Goal: Task Accomplishment & Management: Complete application form

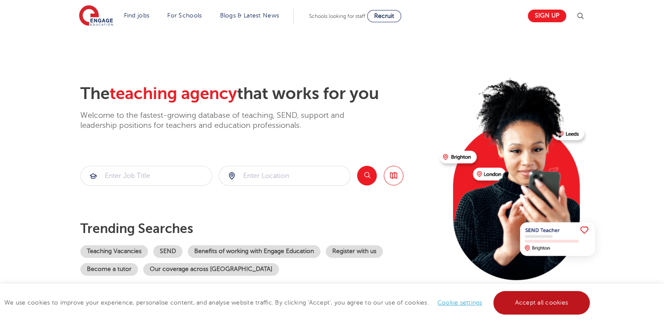
click at [511, 302] on link "Accept all cookies" at bounding box center [541, 303] width 97 height 24
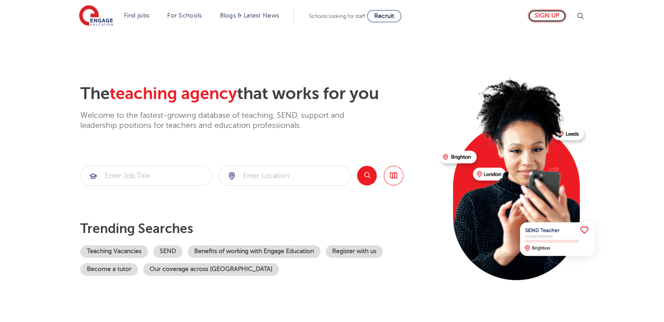
click at [545, 16] on link "Sign up" at bounding box center [547, 16] width 38 height 13
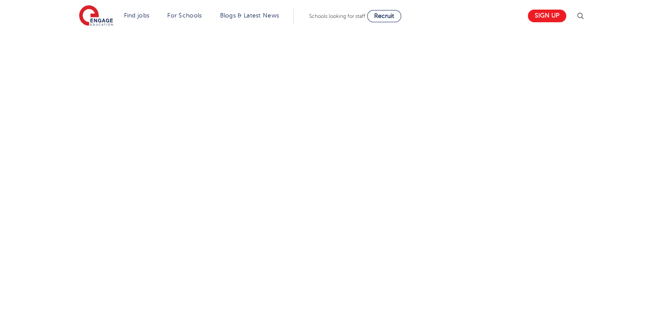
scroll to position [480, 0]
click at [579, 152] on div "Let us know more about you!" at bounding box center [331, 49] width 529 height 462
click at [537, 175] on div "Let us know more about you!" at bounding box center [331, 75] width 529 height 515
click at [470, 210] on div "Let us know more about you!" at bounding box center [331, 75] width 529 height 515
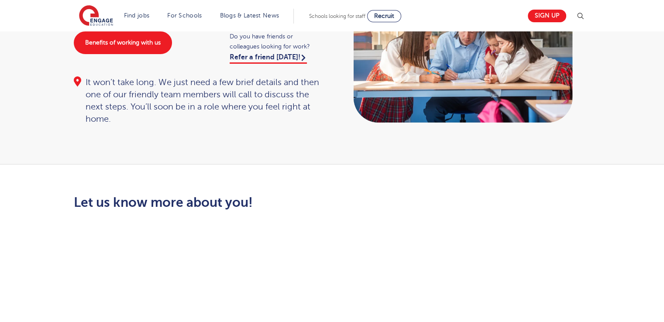
scroll to position [0, 0]
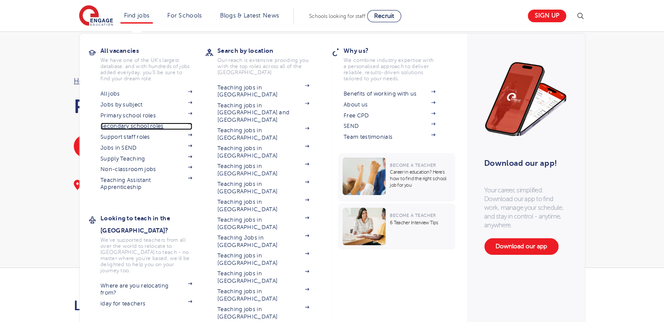
click at [143, 126] on link "Secondary school roles" at bounding box center [146, 126] width 92 height 7
click at [139, 124] on link "Secondary school roles" at bounding box center [146, 126] width 92 height 7
click at [133, 135] on link "Support staff roles" at bounding box center [146, 137] width 92 height 7
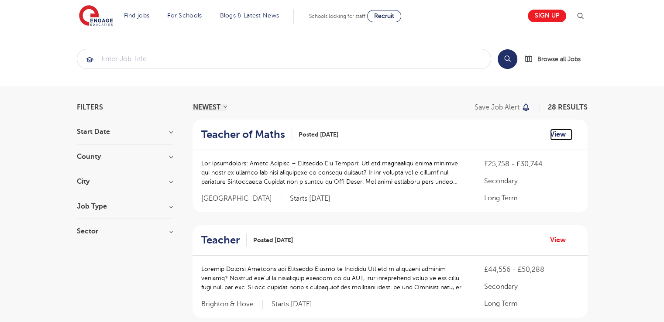
click at [557, 130] on link "View" at bounding box center [561, 134] width 22 height 11
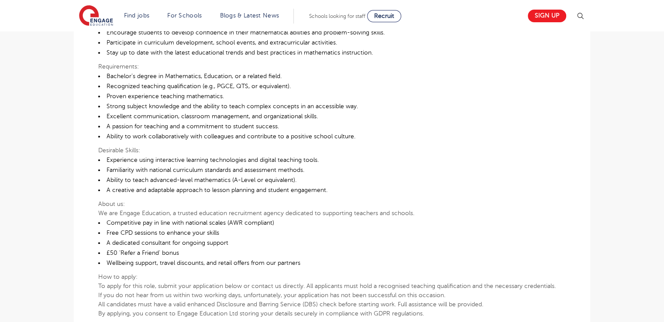
scroll to position [524, 0]
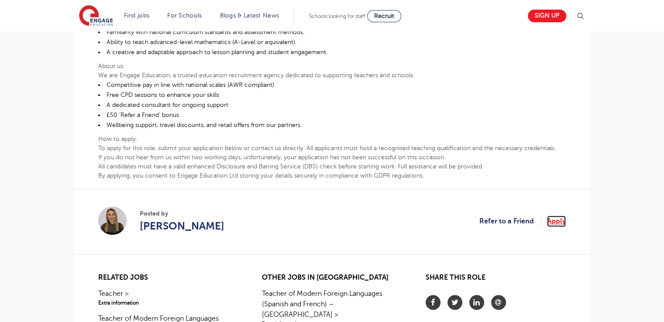
click at [556, 217] on link "Apply" at bounding box center [556, 221] width 19 height 11
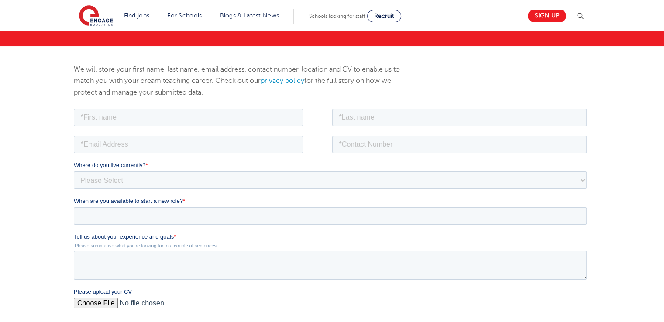
scroll to position [131, 0]
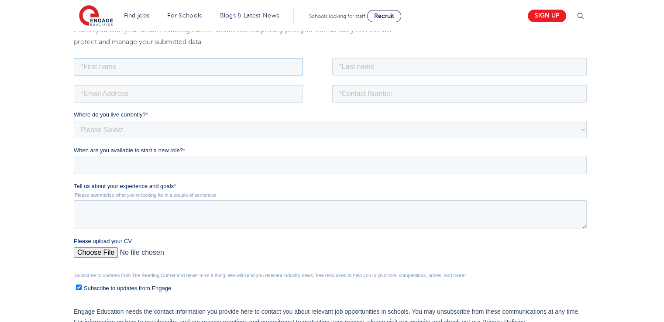
click at [106, 67] on input "text" at bounding box center [188, 66] width 229 height 17
type input "Frank Sylvio"
type input "Gahapa Talom"
click at [342, 93] on input "0735140482" at bounding box center [459, 93] width 255 height 17
type input "0027735140482"
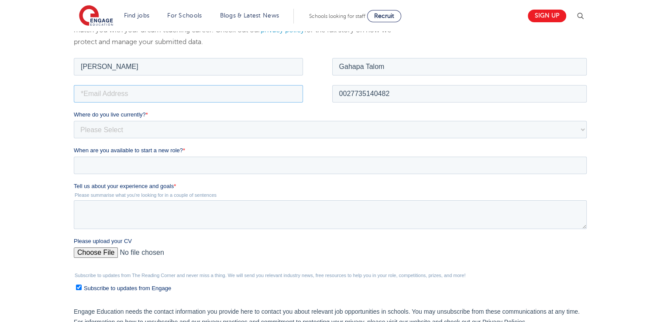
click at [120, 92] on input "email" at bounding box center [188, 93] width 229 height 17
type input "gahapafrank@gmail.com"
click at [127, 128] on select "Please Select UK Canada Ireland Australia New Zealand Europe USA South Africa J…" at bounding box center [330, 128] width 513 height 17
select select "South Africa"
click at [74, 120] on select "Please Select UK Canada Ireland Australia New Zealand Europe USA South Africa J…" at bounding box center [330, 128] width 513 height 17
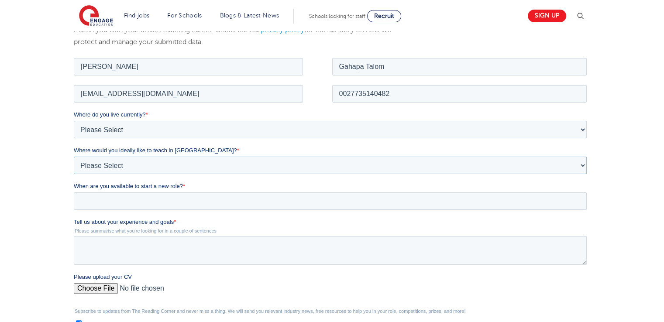
click at [97, 163] on select "Please Select I'm flexible! London Any city in England Greater London/Home Coun…" at bounding box center [330, 164] width 513 height 17
select select "Flexible"
click at [74, 156] on select "Please Select I'm flexible! London Any city in England Greater London/Home Coun…" at bounding box center [330, 164] width 513 height 17
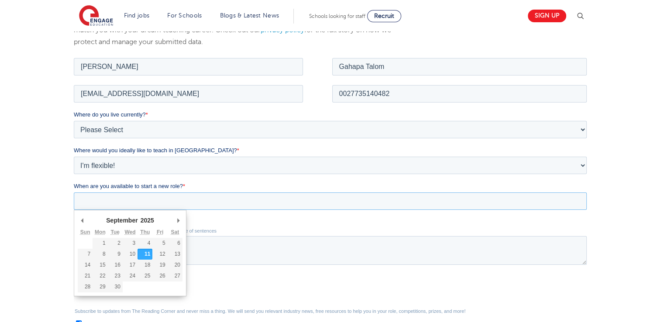
click at [94, 198] on input "When are you available to start a new role? *" at bounding box center [330, 200] width 513 height 17
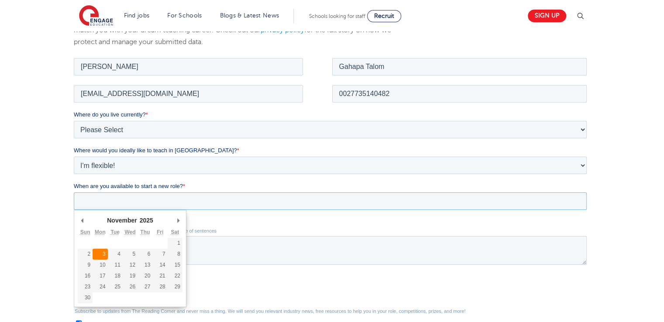
type div "2025-11-03"
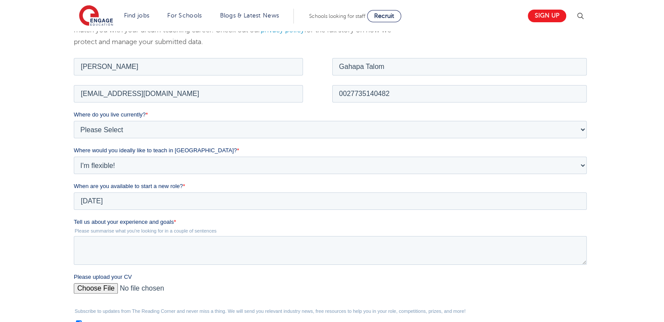
type input "2025/11/03"
click at [94, 242] on textarea "Tell us about your experience and goals *" at bounding box center [330, 250] width 513 height 29
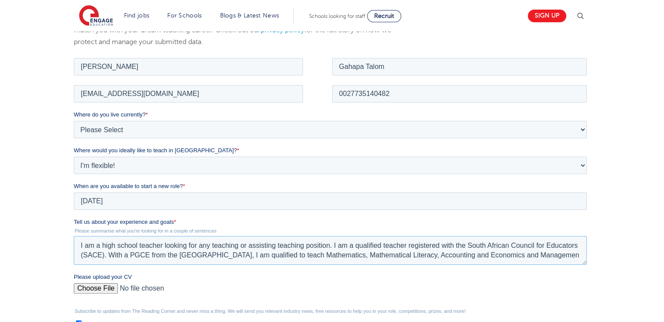
scroll to position [4, 0]
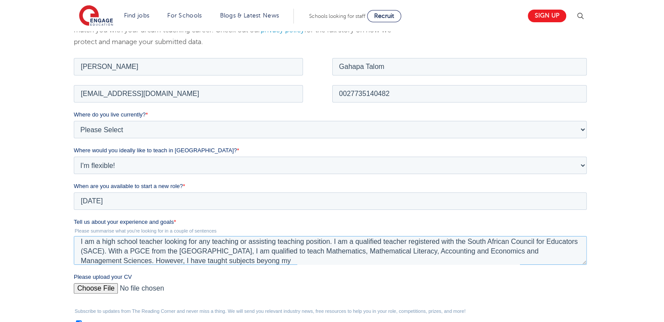
click at [291, 262] on textarea "I am a high school teacher looking for any teaching or assisting teaching posit…" at bounding box center [330, 250] width 513 height 29
click at [312, 261] on textarea "I am a high school teacher looking for any teaching or assisting teaching posit…" at bounding box center [330, 250] width 513 height 29
click at [340, 249] on textarea "I am a high school teacher looking for any teaching or assisting teaching posit…" at bounding box center [330, 250] width 513 height 29
click at [363, 257] on textarea "I am a high school teacher looking for any teaching or assisting teaching posit…" at bounding box center [330, 250] width 513 height 29
click at [257, 261] on textarea "I am a high school teacher looking for any teaching or assisting teaching posit…" at bounding box center [330, 250] width 513 height 29
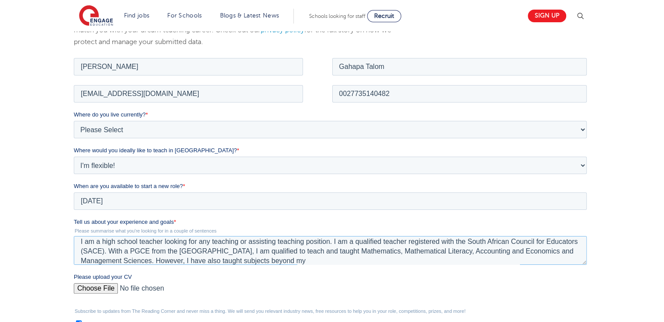
scroll to position [10, 0]
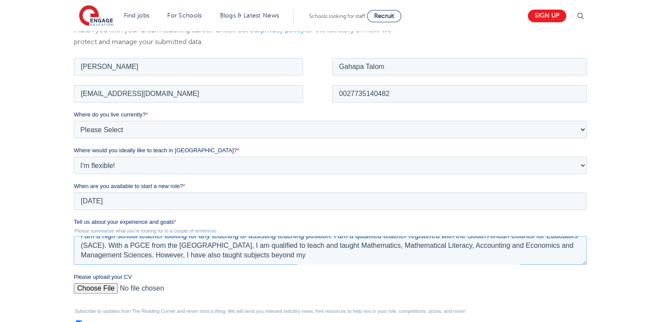
drag, startPoint x: 356, startPoint y: 262, endPoint x: 333, endPoint y: 261, distance: 22.8
click at [333, 261] on textarea "I am a high school teacher looking for any teaching or assisting teaching posit…" at bounding box center [330, 250] width 513 height 29
click at [358, 257] on textarea "I am a high school teacher looking for any teaching or assisting teaching posit…" at bounding box center [330, 250] width 513 height 29
click at [358, 256] on textarea "I am a high school teacher looking for any teaching or assisting teaching posit…" at bounding box center [330, 250] width 513 height 29
click at [411, 268] on fieldset "Tell us about your experience and goals * Please summarise what you're looking …" at bounding box center [332, 244] width 516 height 55
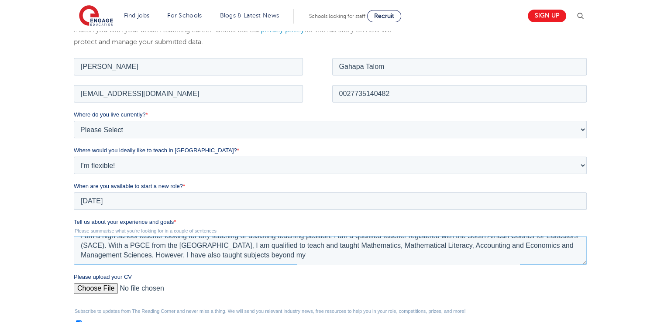
click at [357, 257] on textarea "I am a high school teacher looking for any teaching or assisting teaching posit…" at bounding box center [330, 250] width 513 height 29
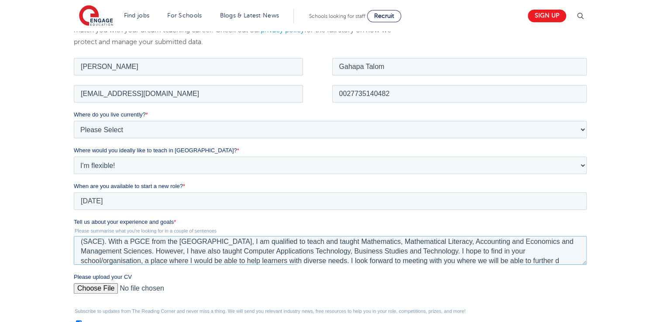
scroll to position [23, 0]
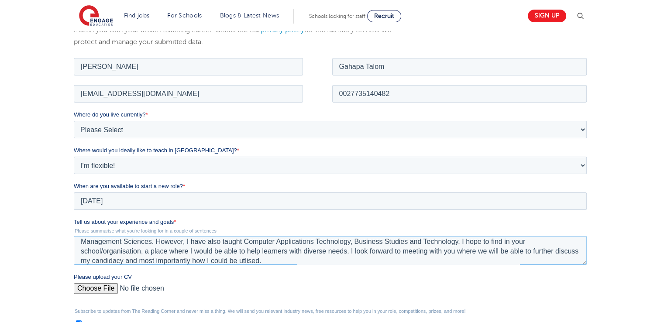
click at [271, 257] on textarea "I am a high school teacher looking for any teaching or assisting teaching posit…" at bounding box center [330, 250] width 513 height 29
drag, startPoint x: 271, startPoint y: 257, endPoint x: 242, endPoint y: 254, distance: 28.9
click at [242, 254] on textarea "I am a high school teacher looking for any teaching or assisting teaching posit…" at bounding box center [330, 250] width 513 height 29
click at [269, 258] on textarea "I am a high school teacher looking for any teaching or assisting teaching posit…" at bounding box center [330, 250] width 513 height 29
click at [137, 251] on textarea "I am a high school teacher looking for any teaching or assisting teaching posit…" at bounding box center [330, 250] width 513 height 29
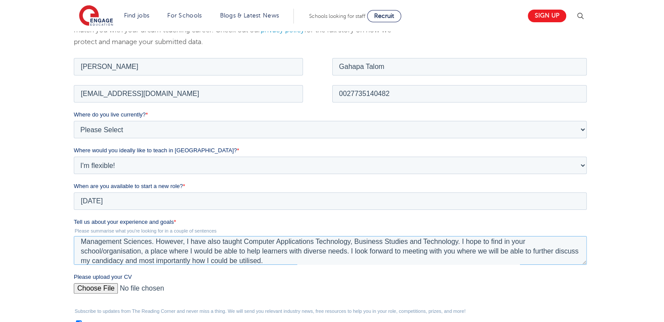
click at [143, 249] on textarea "I am a high school teacher looking for any teaching or assisting teaching posit…" at bounding box center [330, 250] width 513 height 29
click at [238, 262] on textarea "I am a high school teacher looking for any teaching or assisting teaching posit…" at bounding box center [330, 250] width 513 height 29
click at [239, 260] on textarea "I am a high school teacher looking for any teaching or assisting teaching posit…" at bounding box center [330, 250] width 513 height 29
drag, startPoint x: 239, startPoint y: 261, endPoint x: 189, endPoint y: 237, distance: 55.3
click at [189, 237] on textarea "I am a high school teacher looking for any teaching or assisting teaching posit…" at bounding box center [330, 250] width 513 height 29
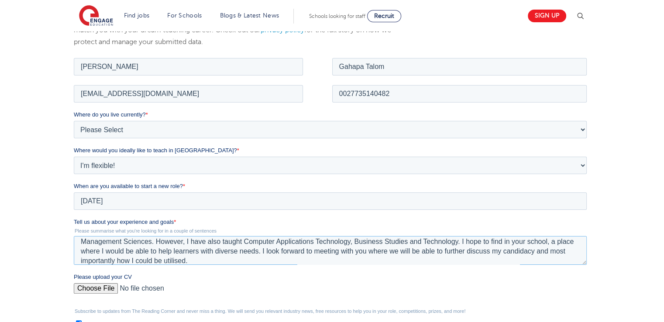
scroll to position [0, 0]
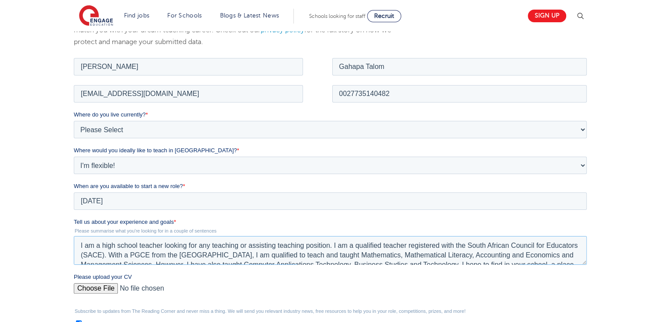
drag, startPoint x: 257, startPoint y: 261, endPoint x: 17, endPoint y: 205, distance: 247.1
click at [74, 205] on html "Job Position Job Sector Job ID Job Number Job Owner Frank Sylvio Gahapa Talom g…" at bounding box center [332, 236] width 516 height 360
type textarea "I am a high school teacher looking for any teaching or assisting teaching posit…"
click at [48, 211] on div "We will store your first name, last name, email address, contact number, locati…" at bounding box center [332, 210] width 664 height 429
drag, startPoint x: 145, startPoint y: 277, endPoint x: 115, endPoint y: 223, distance: 62.1
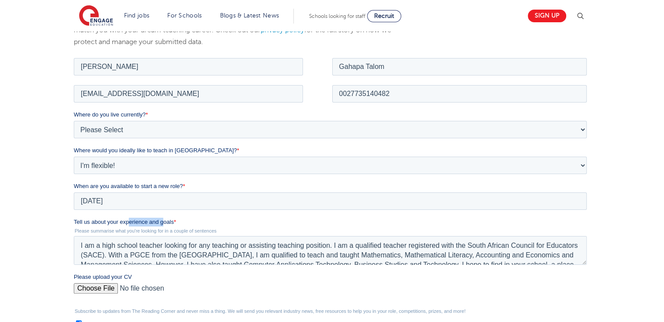
drag, startPoint x: 164, startPoint y: 222, endPoint x: 125, endPoint y: 222, distance: 38.8
click at [126, 222] on span "Tell us about your experience and goals" at bounding box center [124, 221] width 100 height 7
click at [152, 223] on span "Tell us about your experience and goals" at bounding box center [124, 221] width 100 height 7
click at [152, 236] on textarea "I am a high school teacher looking for any teaching or assisting teaching posit…" at bounding box center [330, 250] width 513 height 29
drag, startPoint x: 173, startPoint y: 221, endPoint x: 83, endPoint y: 222, distance: 89.9
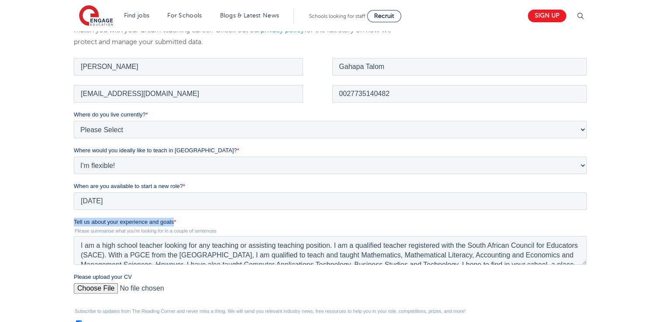
click at [74, 223] on html "Job Position Job Sector Job ID Job Number Job Owner Frank Sylvio Gahapa Talom g…" at bounding box center [332, 236] width 516 height 360
copy span "Tell us about your experience and goals"
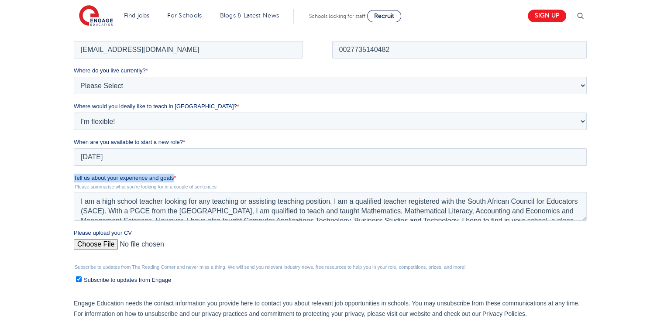
scroll to position [262, 0]
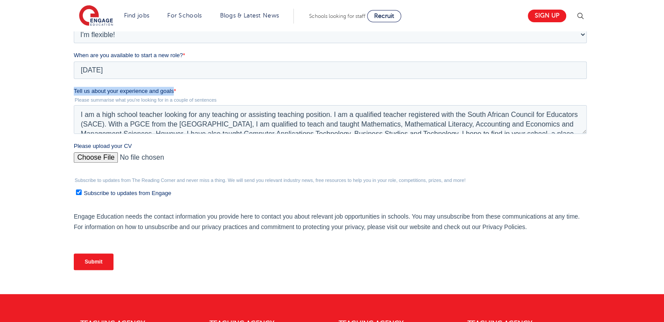
click at [88, 154] on input "Please upload your CV" at bounding box center [330, 160] width 513 height 17
type input "C:\fakepath\CV_Frank_Educator.pdf"
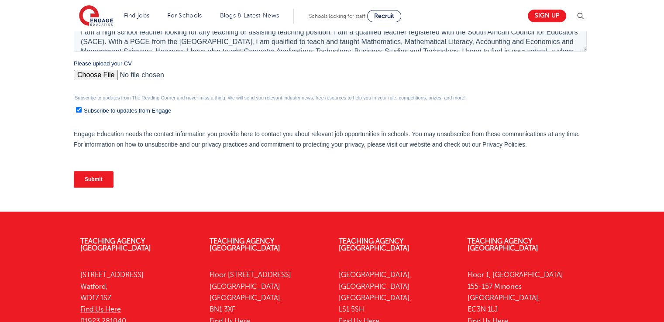
scroll to position [349, 0]
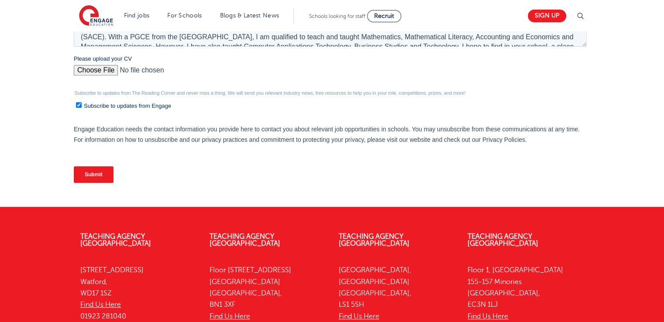
click at [93, 172] on input "Submit" at bounding box center [94, 174] width 40 height 17
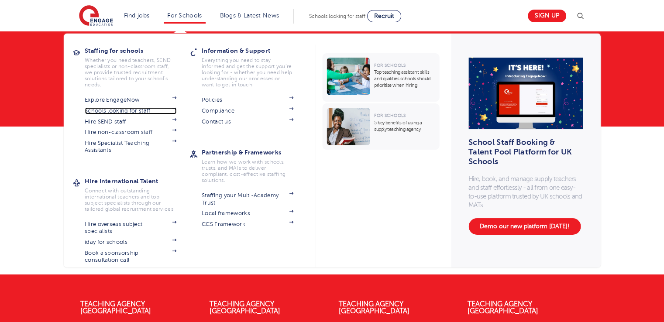
click at [129, 112] on link "Schools looking for staff" at bounding box center [131, 110] width 92 height 7
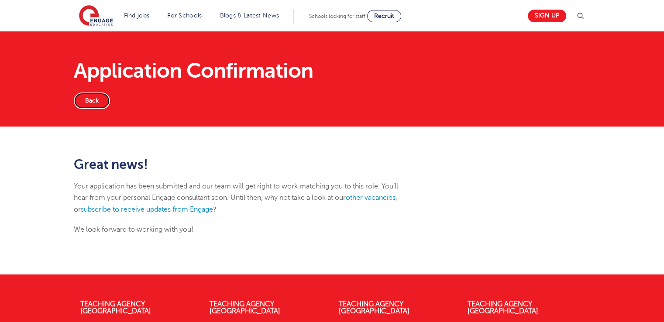
click at [94, 98] on link "Back" at bounding box center [92, 101] width 36 height 17
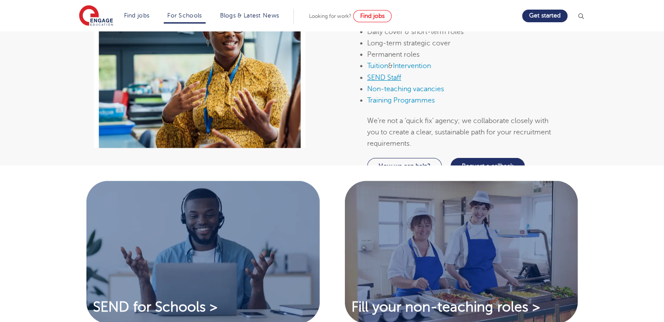
scroll to position [436, 0]
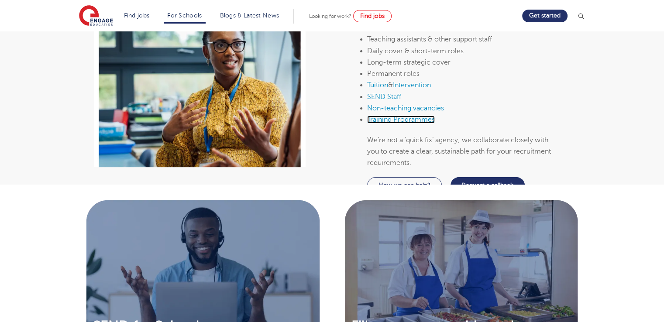
click at [384, 124] on link "Training Programmes" at bounding box center [401, 120] width 68 height 8
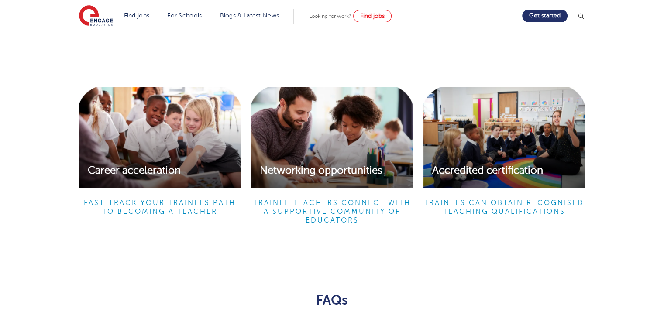
scroll to position [1063, 0]
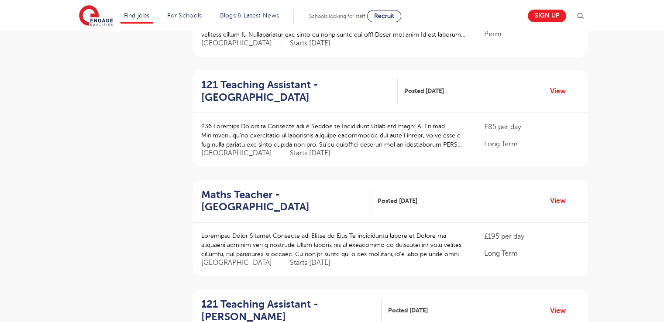
scroll to position [655, 0]
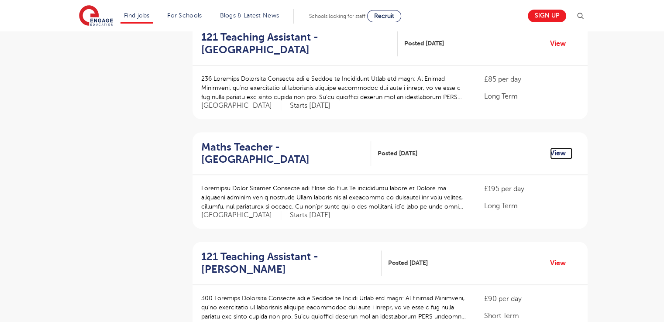
click at [552, 148] on link "View" at bounding box center [561, 153] width 22 height 11
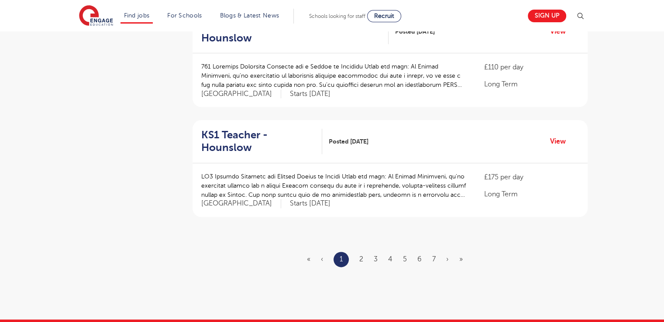
scroll to position [1047, 0]
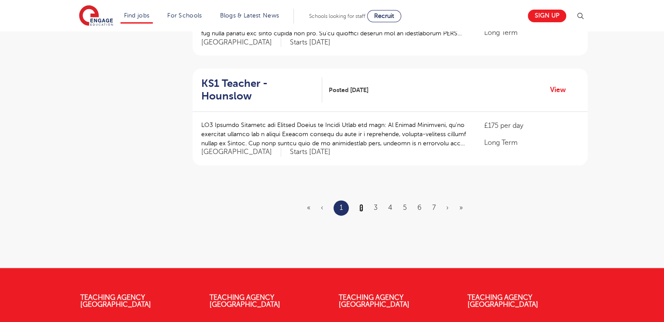
click at [361, 204] on link "2" at bounding box center [361, 208] width 4 height 8
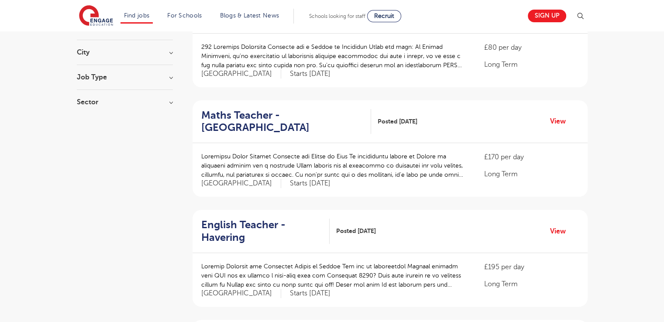
scroll to position [131, 0]
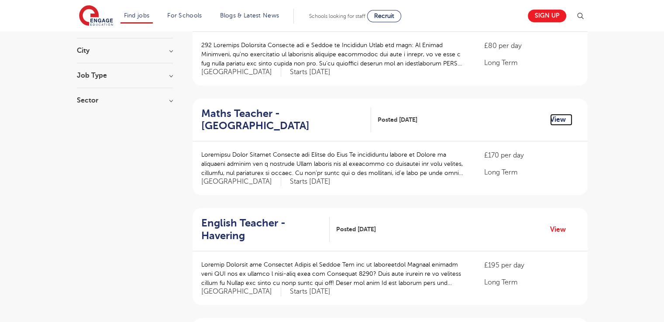
click at [553, 124] on link "View" at bounding box center [561, 119] width 22 height 11
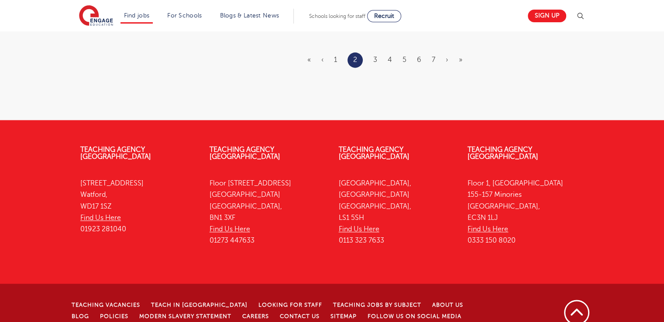
scroll to position [1056, 0]
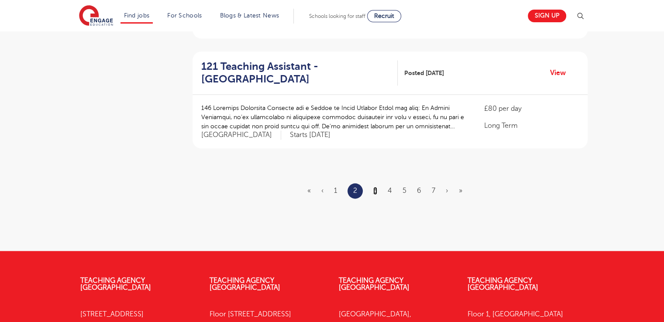
click at [374, 187] on link "3" at bounding box center [375, 191] width 4 height 8
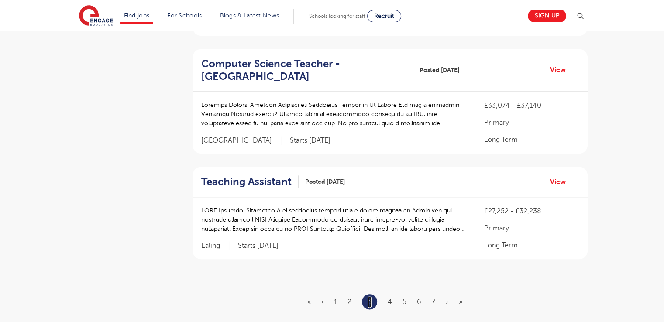
scroll to position [960, 0]
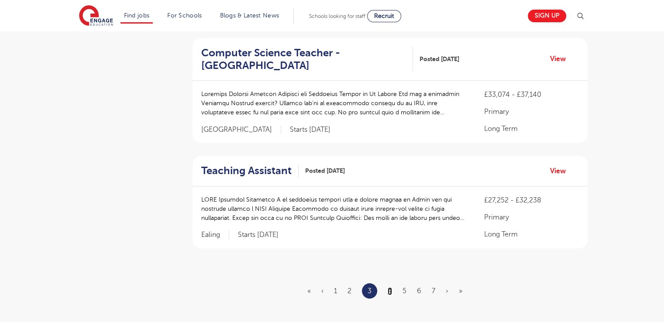
click at [388, 287] on link "4" at bounding box center [390, 291] width 4 height 8
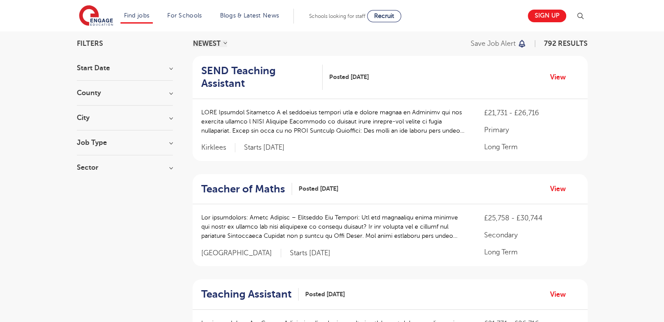
scroll to position [44, 0]
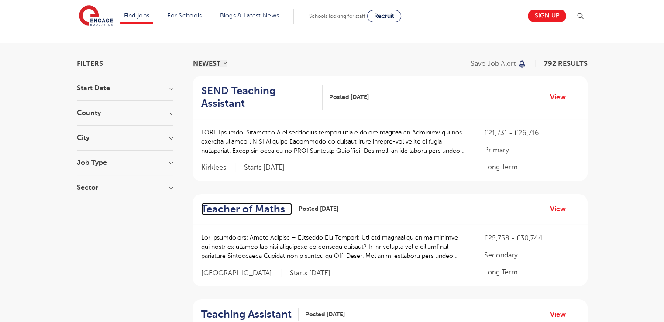
click at [263, 206] on h2 "Teacher of Maths" at bounding box center [243, 209] width 84 height 13
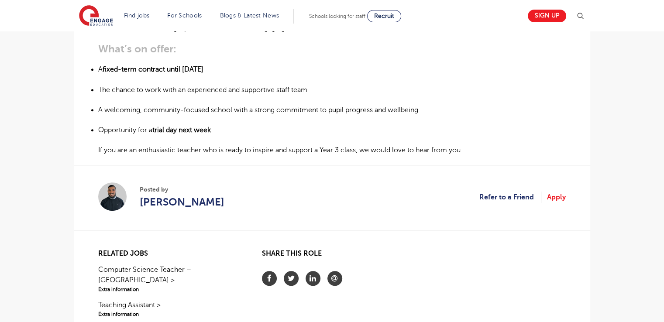
scroll to position [393, 0]
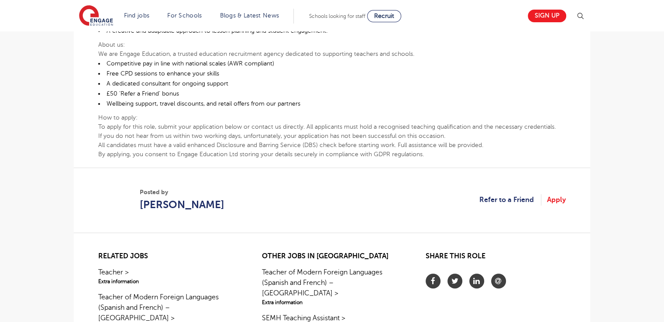
scroll to position [567, 0]
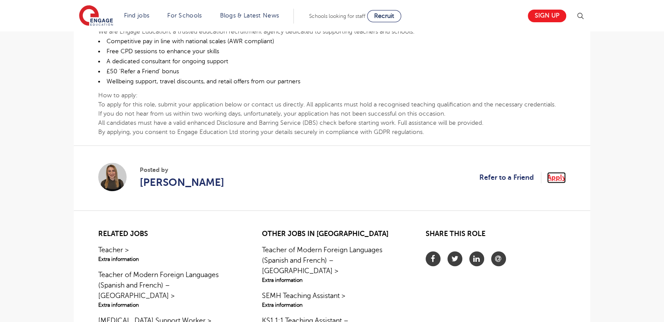
click at [558, 174] on link "Apply" at bounding box center [556, 177] width 19 height 11
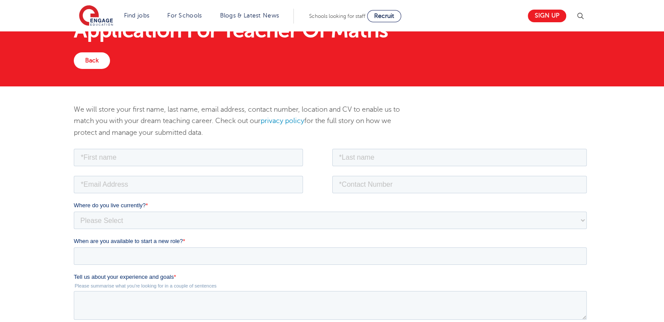
scroll to position [131, 0]
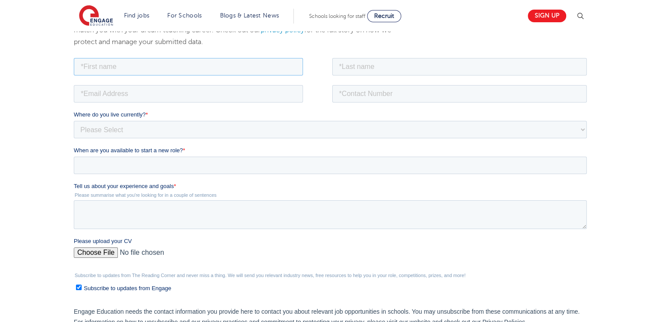
click at [156, 69] on input "text" at bounding box center [188, 66] width 229 height 17
type input "Frank Sylvio"
type input "Gahapa Talom"
click at [343, 95] on input "0735140482" at bounding box center [459, 93] width 255 height 17
type input "0027735140482"
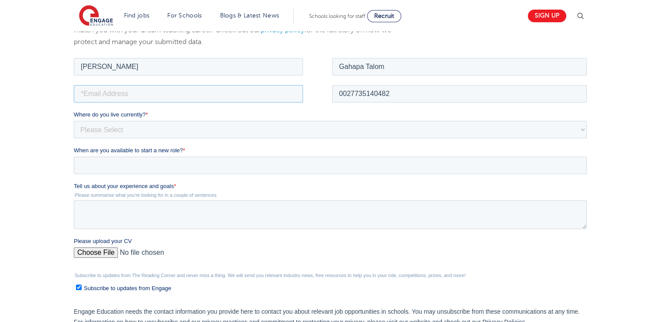
click at [193, 86] on input "email" at bounding box center [188, 93] width 229 height 17
type input "gahapafrank@gmail.com"
click at [134, 130] on select "Please Select UK Canada Ireland Australia New Zealand Europe USA South Africa J…" at bounding box center [330, 128] width 513 height 17
click at [74, 120] on select "Please Select UK Canada Ireland Australia New Zealand Europe USA South Africa J…" at bounding box center [330, 128] width 513 height 17
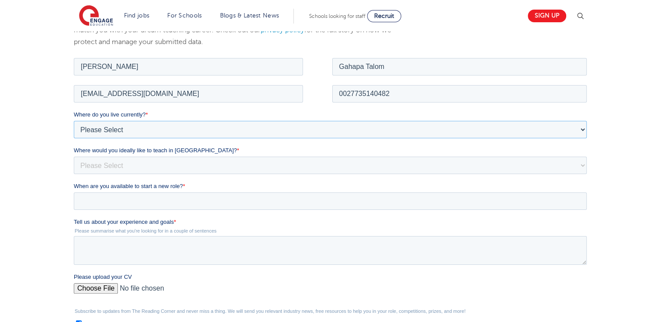
click at [119, 133] on select "Please Select UK Canada Ireland Australia New Zealand Europe USA South Africa J…" at bounding box center [330, 128] width 513 height 17
select select "South Africa"
click at [74, 120] on select "Please Select UK Canada Ireland Australia New Zealand Europe USA South Africa J…" at bounding box center [330, 128] width 513 height 17
click at [126, 163] on select "Please Select I'm flexible! London Any city in England Greater London/Home Coun…" at bounding box center [330, 164] width 513 height 17
select select "Flexible"
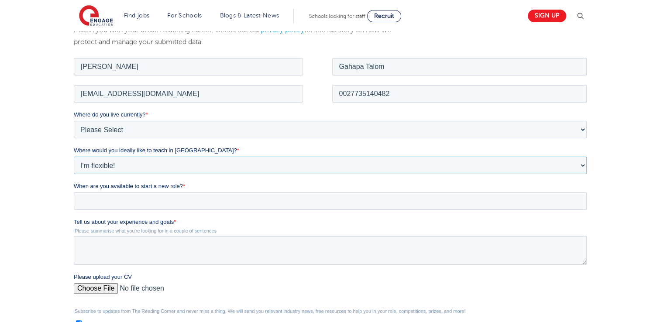
click at [74, 156] on select "Please Select I'm flexible! London Any city in England Greater London/Home Coun…" at bounding box center [330, 164] width 513 height 17
click at [110, 202] on input "When are you available to start a new role? *" at bounding box center [330, 200] width 513 height 17
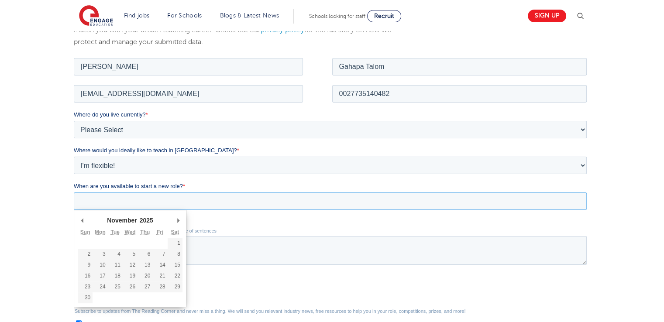
type div "2025-11-04"
type input "2025/11/04"
click at [121, 199] on input "2025/11/04" at bounding box center [330, 200] width 513 height 17
type div "2025-11-03"
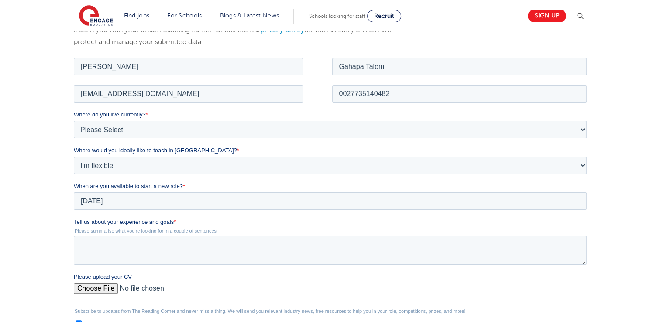
type input "2025/11/03"
drag, startPoint x: 104, startPoint y: 254, endPoint x: 100, endPoint y: 257, distance: 5.3
click at [89, 249] on textarea "Tell us about your experience and goals *" at bounding box center [330, 250] width 513 height 29
paste textarea "Tell us about your experience and goals"
type textarea "Tell us about your experience and goals"
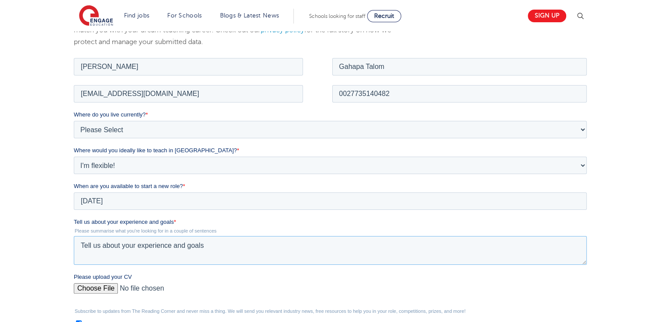
drag, startPoint x: 213, startPoint y: 246, endPoint x: 0, endPoint y: 195, distance: 218.9
click at [74, 195] on html "Job Position Job Sector Job ID Job Number Job Owner Frank Sylvio Gahapa Talom g…" at bounding box center [332, 236] width 516 height 360
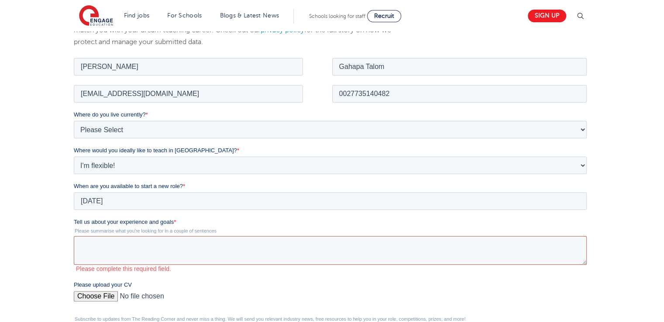
paste textarea "I am a high school teacher looking for any teaching or assisting teaching posit…"
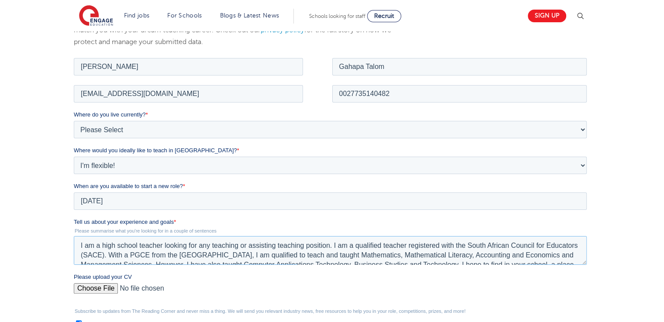
scroll to position [23, 0]
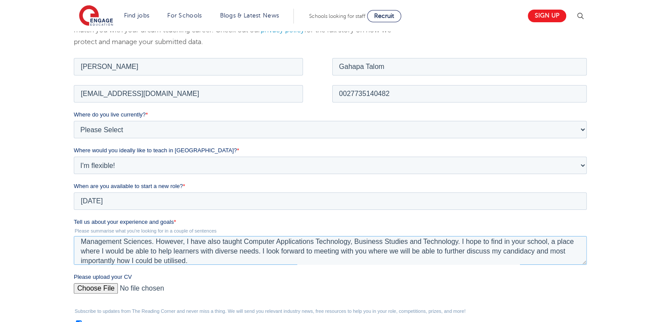
type textarea "I am a high school teacher looking for any teaching or assisting teaching posit…"
click at [93, 291] on input "Please upload your CV" at bounding box center [330, 291] width 513 height 17
type input "C:\fakepath\CV_Frank_Educator.pdf"
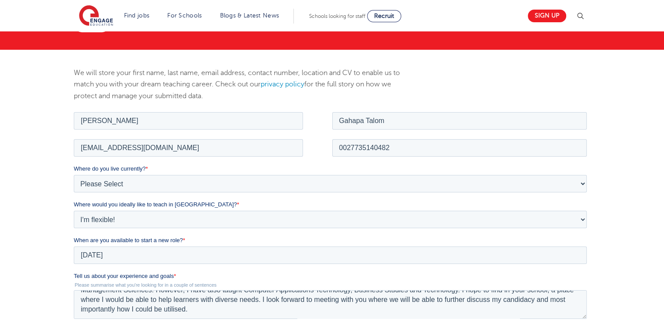
scroll to position [218, 0]
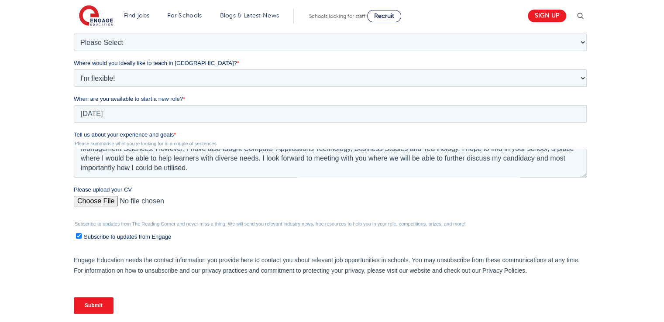
click at [88, 304] on input "Submit" at bounding box center [94, 305] width 40 height 17
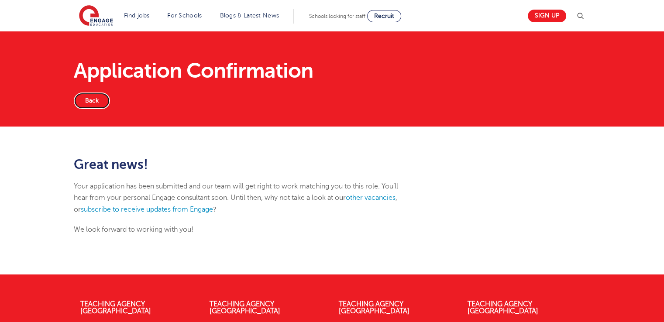
click at [90, 102] on link "Back" at bounding box center [92, 101] width 36 height 17
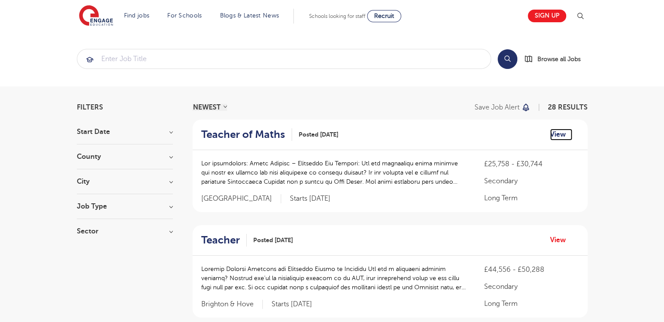
click at [555, 133] on link "View" at bounding box center [561, 134] width 22 height 11
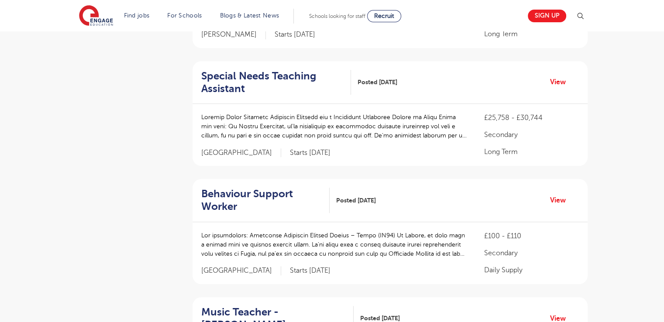
scroll to position [1047, 0]
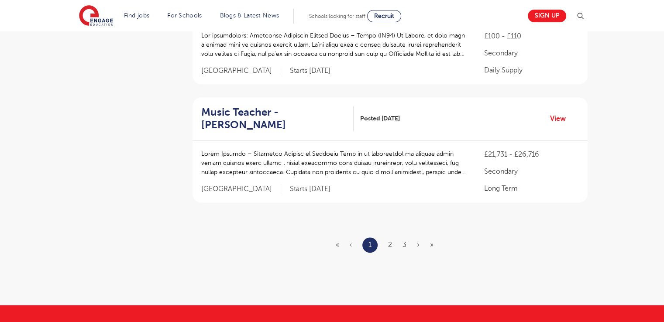
click at [407, 237] on ul "« ‹ 1 2 3 › »" at bounding box center [390, 244] width 108 height 15
click at [403, 241] on link "3" at bounding box center [404, 245] width 4 height 8
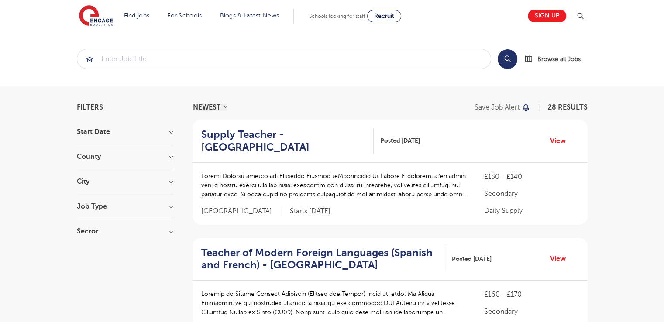
click at [170, 137] on div "Start Date September 19 November 7 October 2 Show more" at bounding box center [125, 136] width 96 height 16
click at [159, 133] on h3 "Start Date" at bounding box center [125, 131] width 96 height 7
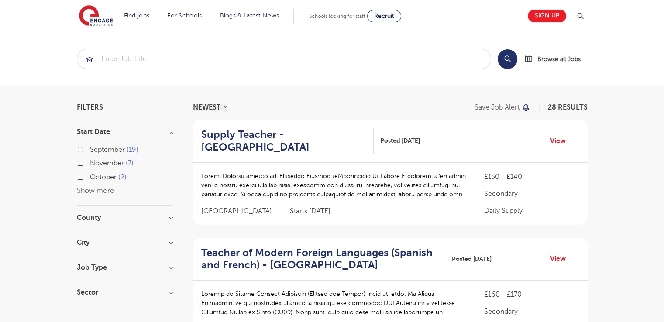
click at [90, 164] on label "November 7" at bounding box center [112, 163] width 44 height 11
click at [90, 164] on input "November 7" at bounding box center [93, 162] width 6 height 6
checkbox input "true"
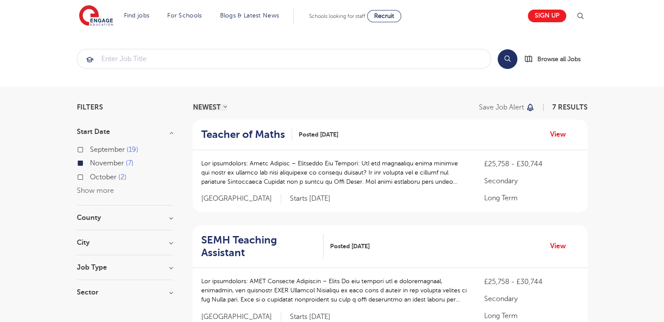
click at [90, 178] on label "October 2" at bounding box center [108, 177] width 37 height 11
click at [90, 178] on input "October 2" at bounding box center [93, 176] width 6 height 6
checkbox input "true"
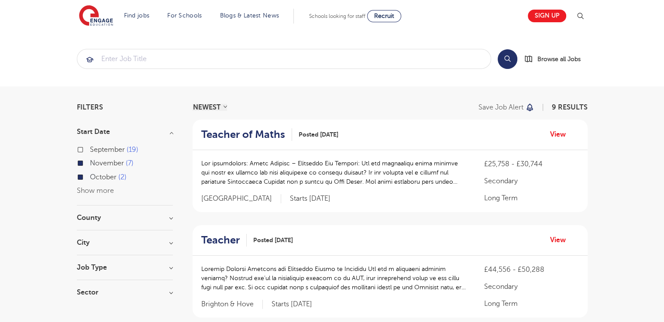
click at [124, 224] on div "County Leeds 6 Brighton & Hove 1 East Sussex 1 North Yorkshire 1 Show more" at bounding box center [125, 222] width 96 height 16
click at [151, 219] on h3 "County" at bounding box center [125, 217] width 96 height 7
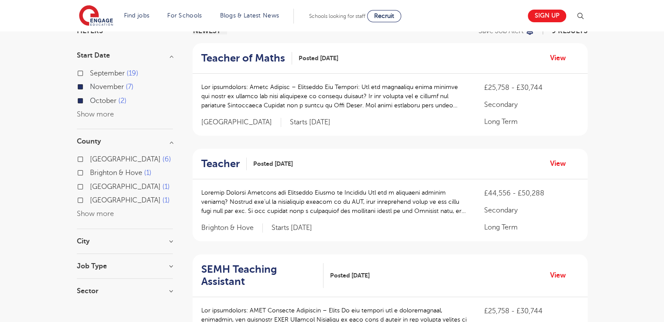
scroll to position [87, 0]
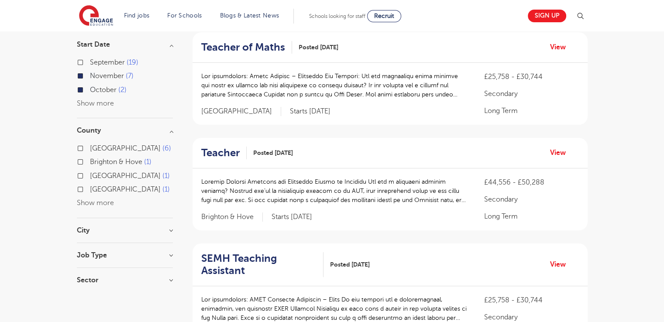
click at [86, 225] on section "Start Date September 19 November 7 October 2 Show more County Leeds 6 Brighton …" at bounding box center [125, 166] width 96 height 251
click at [90, 230] on h3 "City" at bounding box center [125, 230] width 96 height 7
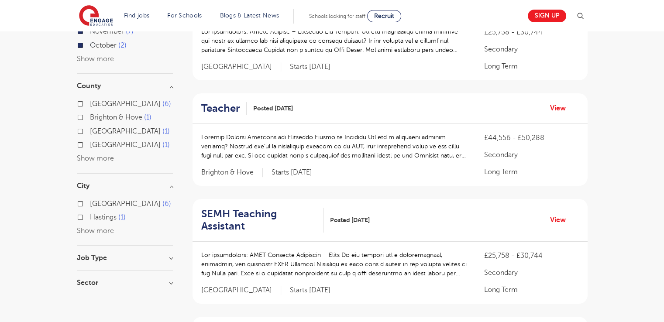
scroll to position [175, 0]
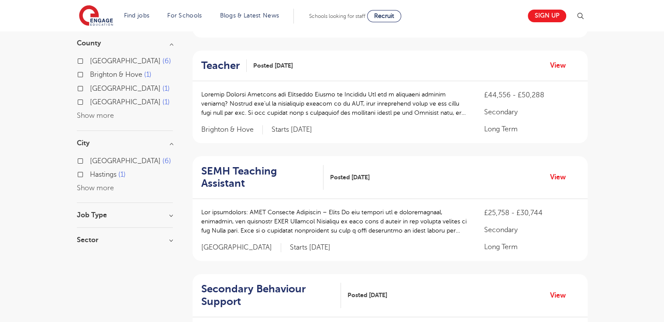
click at [113, 216] on h3 "Job Type" at bounding box center [125, 215] width 96 height 7
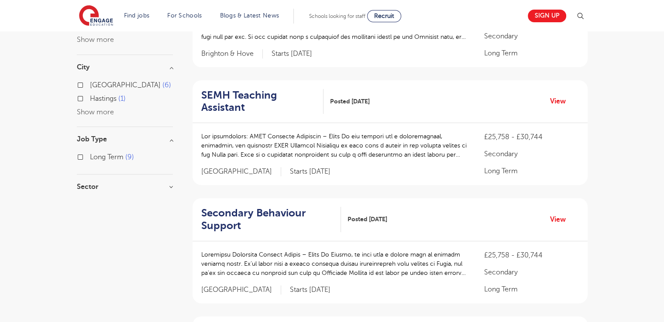
scroll to position [262, 0]
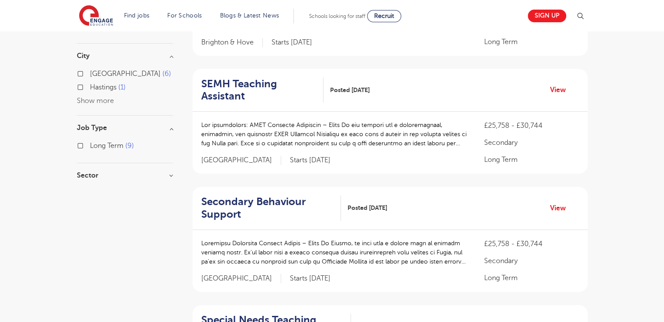
click at [105, 177] on h3 "Sector" at bounding box center [125, 175] width 96 height 7
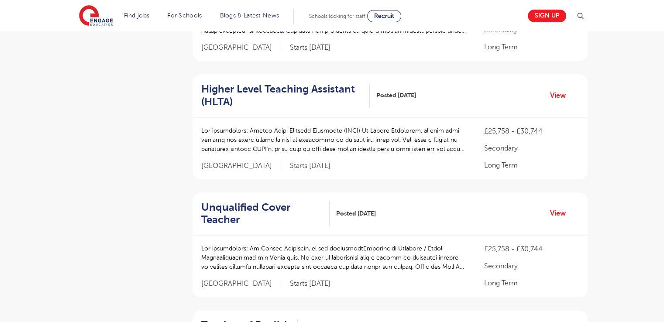
scroll to position [829, 0]
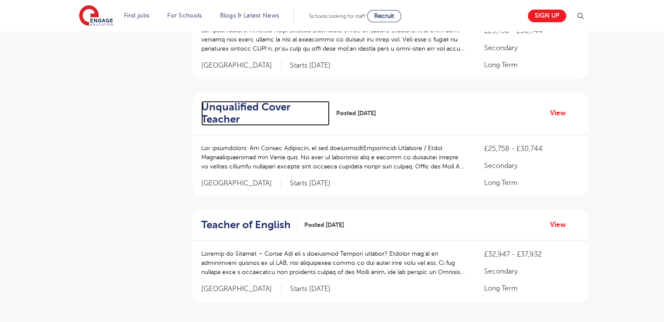
click at [233, 102] on h2 "Unqualified Cover Teacher" at bounding box center [261, 113] width 121 height 25
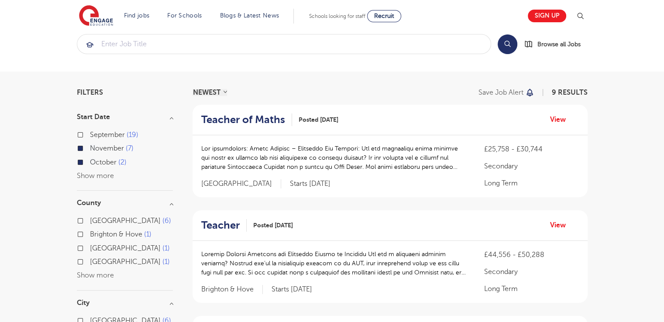
scroll to position [0, 0]
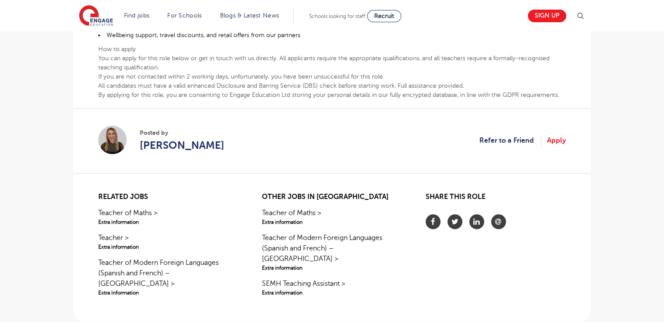
scroll to position [436, 0]
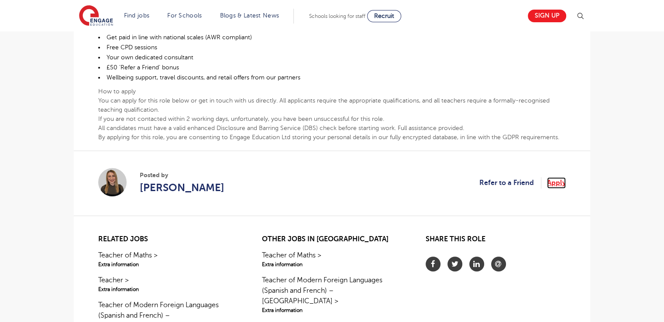
click at [556, 184] on link "Apply" at bounding box center [556, 182] width 19 height 11
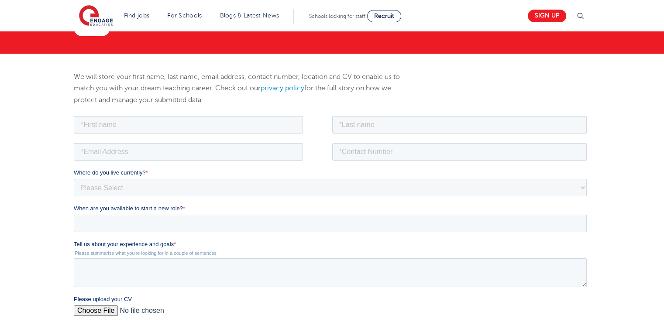
scroll to position [131, 0]
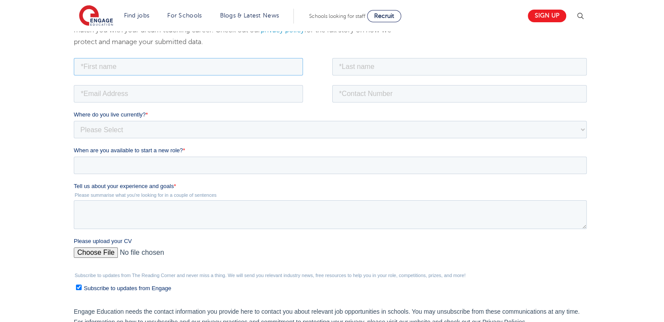
click at [113, 66] on input "text" at bounding box center [188, 66] width 229 height 17
type input "Frank Sylvio"
type input "Gahapa Talom"
click at [342, 92] on input "0735140482" at bounding box center [459, 93] width 255 height 17
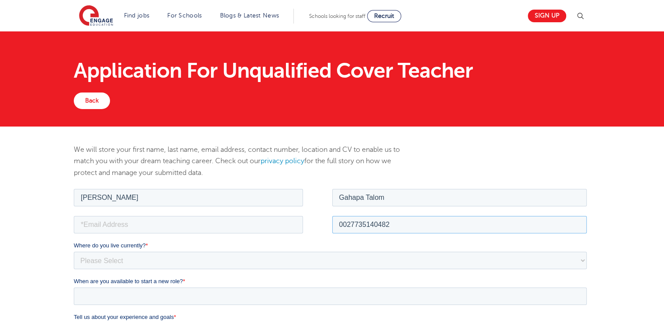
type input "0027735140482"
click at [122, 221] on input "email" at bounding box center [188, 224] width 229 height 17
type input "gahapafrank@gmail.com"
click at [110, 261] on select "Please Select UK Canada Ireland Australia New Zealand Europe USA South Africa J…" at bounding box center [330, 259] width 513 height 17
select select "South Africa"
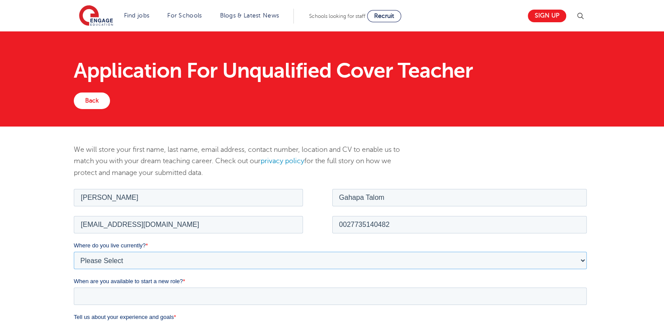
click at [74, 251] on select "Please Select UK Canada Ireland Australia New Zealand Europe USA South Africa J…" at bounding box center [330, 259] width 513 height 17
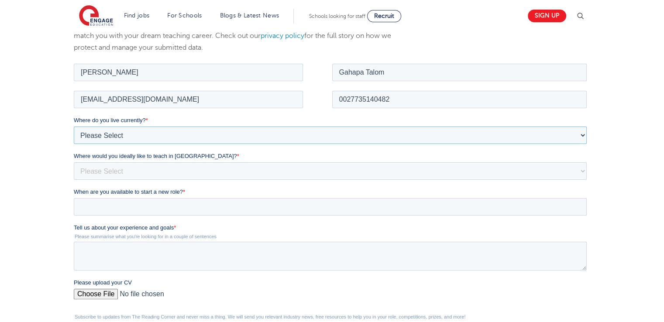
scroll to position [131, 0]
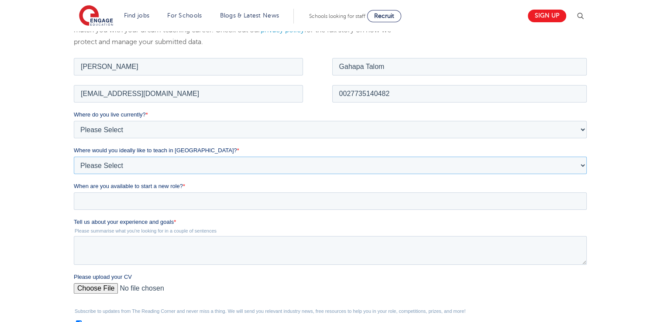
click at [89, 171] on select "Please Select I'm flexible! London Any city in England Greater London/Home Coun…" at bounding box center [330, 164] width 513 height 17
select select "Flexible"
click at [74, 156] on select "Please Select I'm flexible! London Any city in England Greater London/Home Coun…" at bounding box center [330, 164] width 513 height 17
click at [105, 203] on input "When are you available to start a new role? *" at bounding box center [330, 200] width 513 height 17
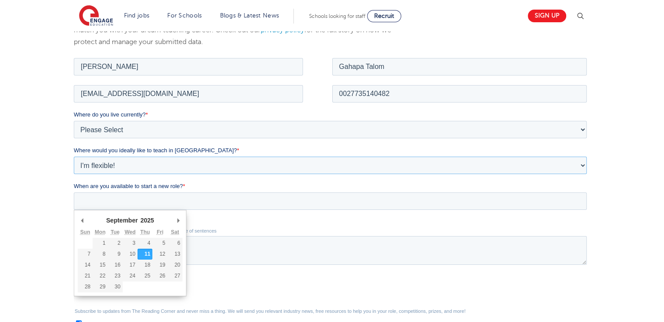
click at [107, 162] on select "Please Select I'm flexible! London Any city in England Greater London/Home Coun…" at bounding box center [330, 164] width 513 height 17
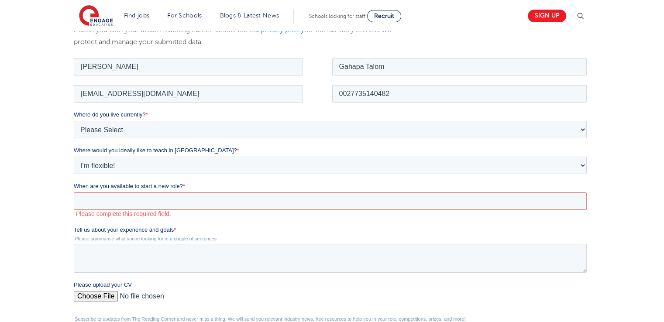
click at [47, 163] on div "We will store your first name, last name, email address, contact number, locati…" at bounding box center [332, 214] width 664 height 437
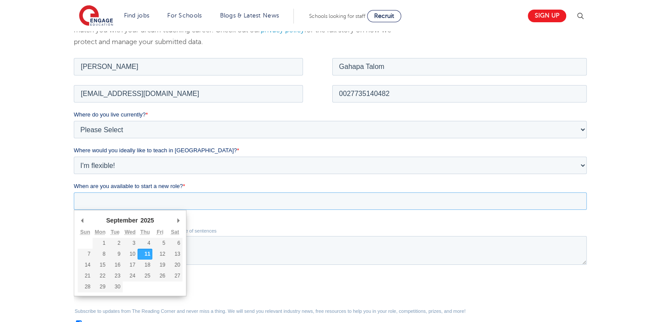
click at [97, 202] on input "When are you available to start a new role? *" at bounding box center [330, 200] width 513 height 17
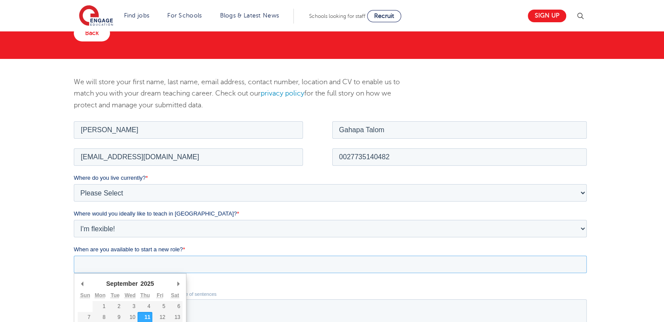
scroll to position [175, 0]
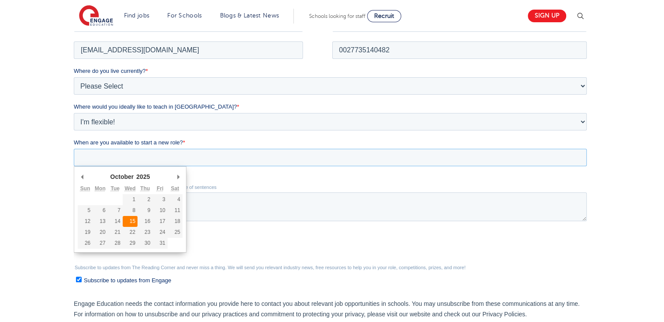
type div "2025-10-15"
type input "2025/10/15"
click at [106, 161] on input "2025/10/15" at bounding box center [330, 156] width 513 height 17
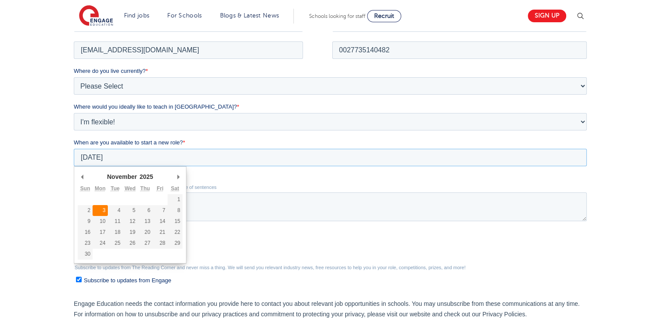
type div "2025-11-03"
type input "2025/11/03"
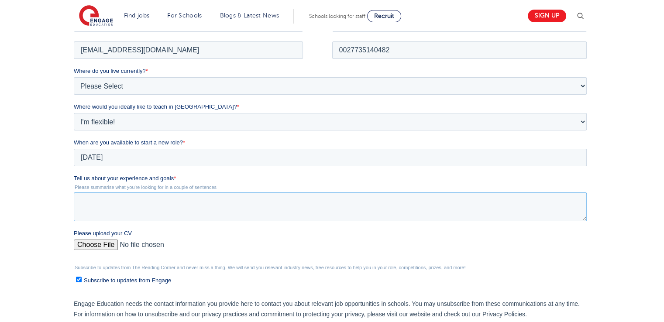
click at [89, 208] on textarea "Tell us about your experience and goals *" at bounding box center [330, 206] width 513 height 29
paste textarea "I am a high school teacher looking for any teaching or assisting teaching posit…"
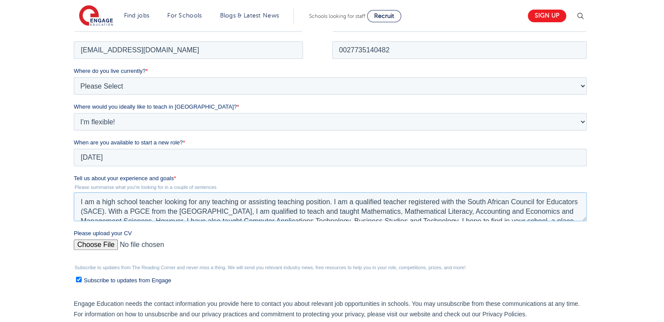
scroll to position [23, 0]
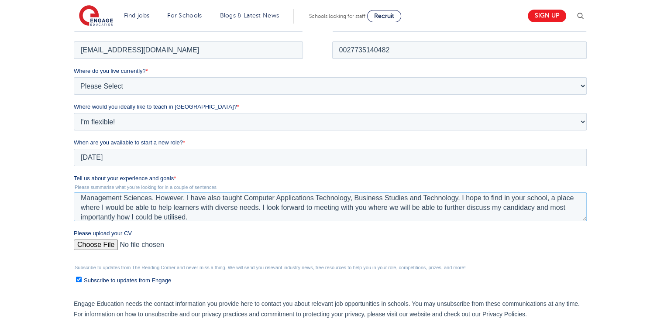
type textarea "I am a high school teacher looking for any teaching or assisting teaching posit…"
click at [93, 245] on input "Please upload your CV" at bounding box center [330, 247] width 513 height 17
type input "C:\fakepath\CV_Frank_Educator.pdf"
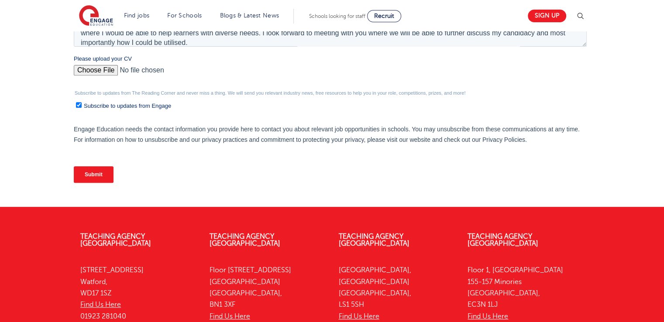
scroll to position [305, 0]
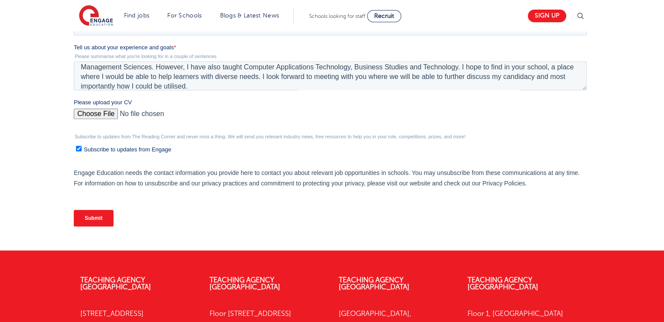
click at [95, 220] on input "Submit" at bounding box center [94, 218] width 40 height 17
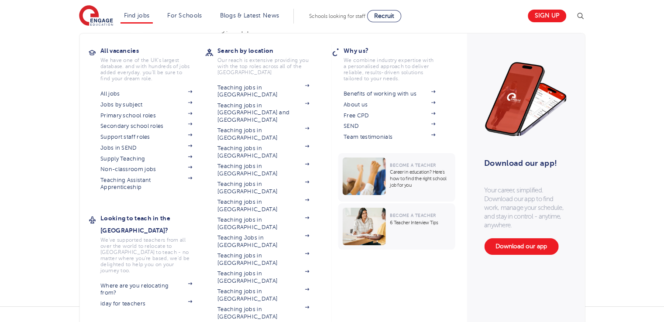
scroll to position [131, 0]
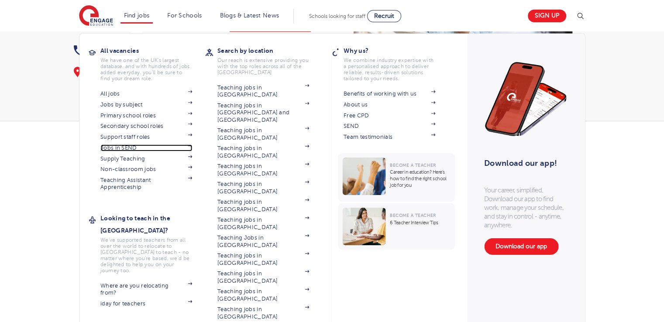
click at [114, 148] on link "Jobs in SEND" at bounding box center [146, 147] width 92 height 7
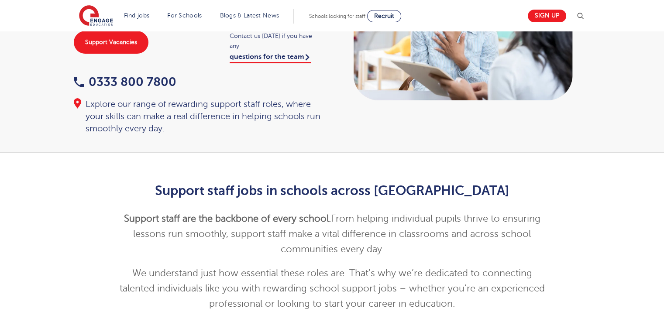
scroll to position [218, 0]
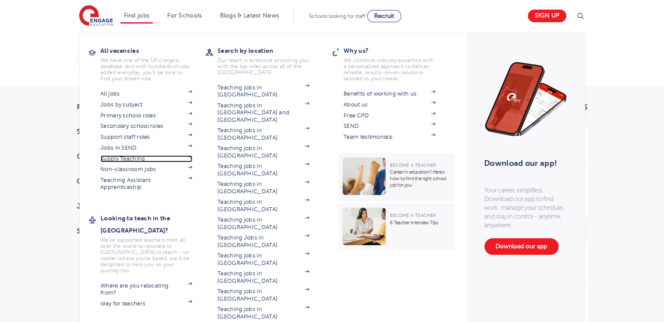
click at [130, 158] on link "Supply Teaching" at bounding box center [146, 158] width 92 height 7
click at [148, 166] on link "Non-classroom jobs" at bounding box center [146, 169] width 92 height 7
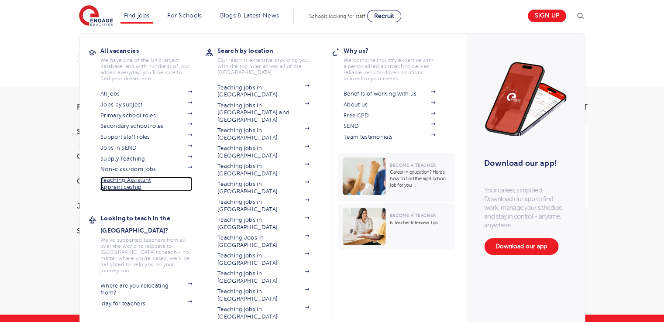
click at [131, 179] on link "Teaching Assistant Apprenticeship" at bounding box center [146, 184] width 92 height 14
